Goal: Task Accomplishment & Management: Manage account settings

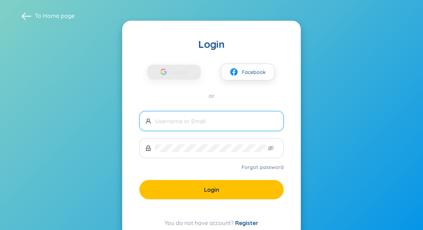
click at [196, 122] on input "text" at bounding box center [216, 121] width 123 height 8
type input "[EMAIL_ADDRESS][DOMAIN_NAME]"
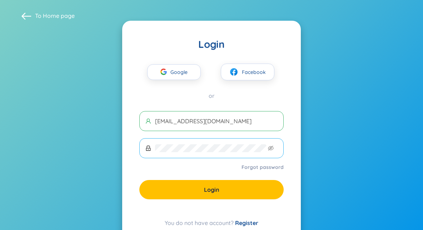
click at [187, 144] on span at bounding box center [211, 148] width 144 height 20
click at [182, 70] on span "Google" at bounding box center [180, 72] width 21 height 15
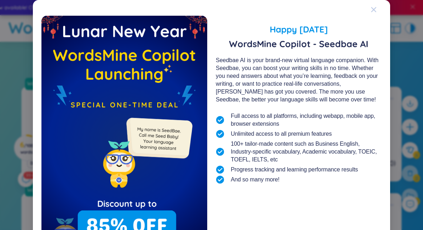
click at [375, 10] on icon "Close" at bounding box center [374, 10] width 6 height 6
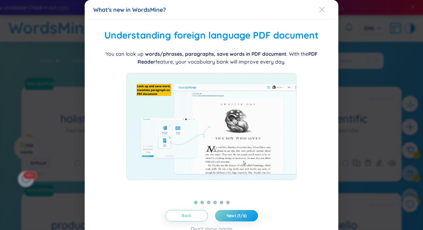
click at [321, 7] on icon "Close" at bounding box center [322, 10] width 6 height 6
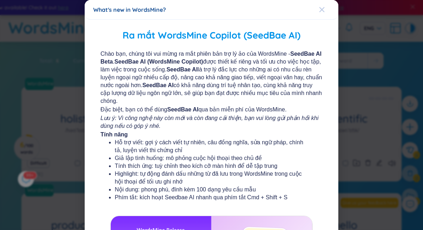
click at [322, 11] on icon "Close" at bounding box center [322, 10] width 6 height 6
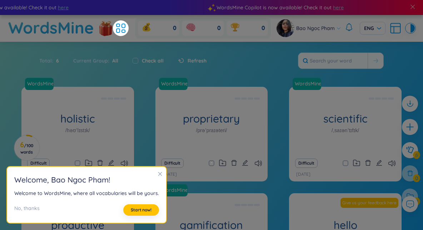
click at [158, 174] on icon "close" at bounding box center [160, 174] width 4 height 4
